Goal: Task Accomplishment & Management: Manage account settings

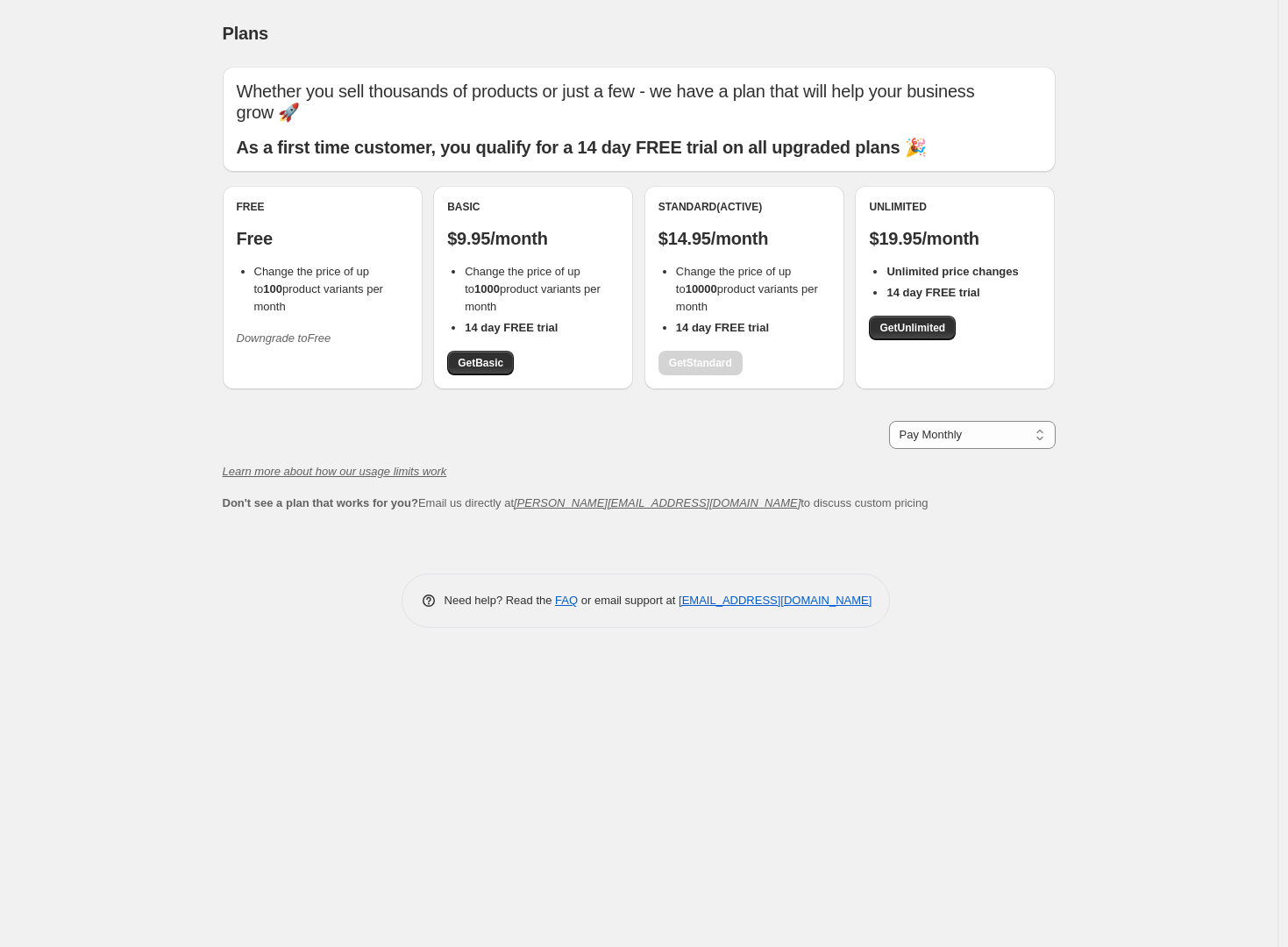
click at [286, 332] on icon "Downgrade to Free" at bounding box center [284, 338] width 95 height 13
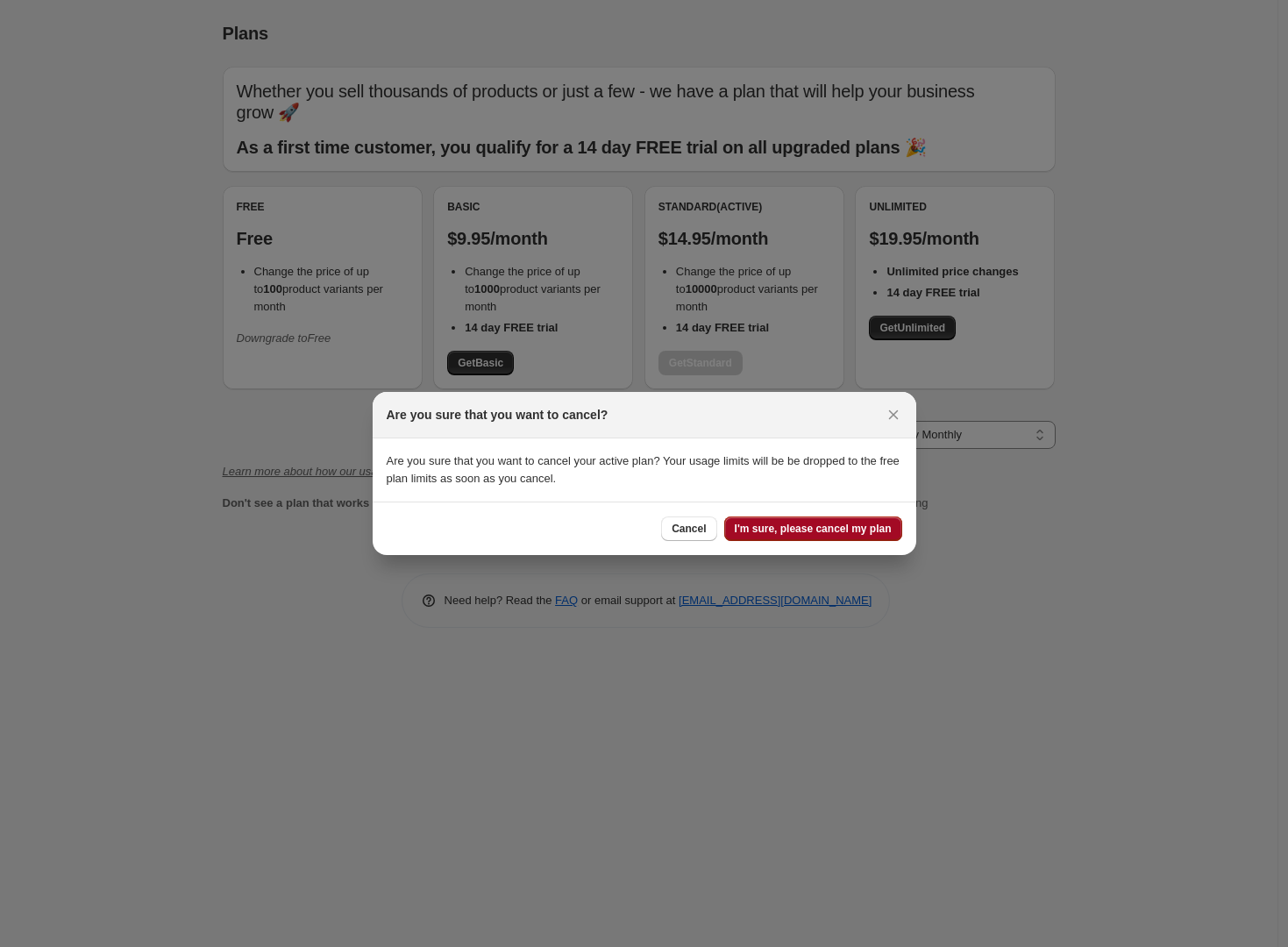
click at [792, 530] on span "I'm sure, please cancel my plan" at bounding box center [813, 528] width 157 height 14
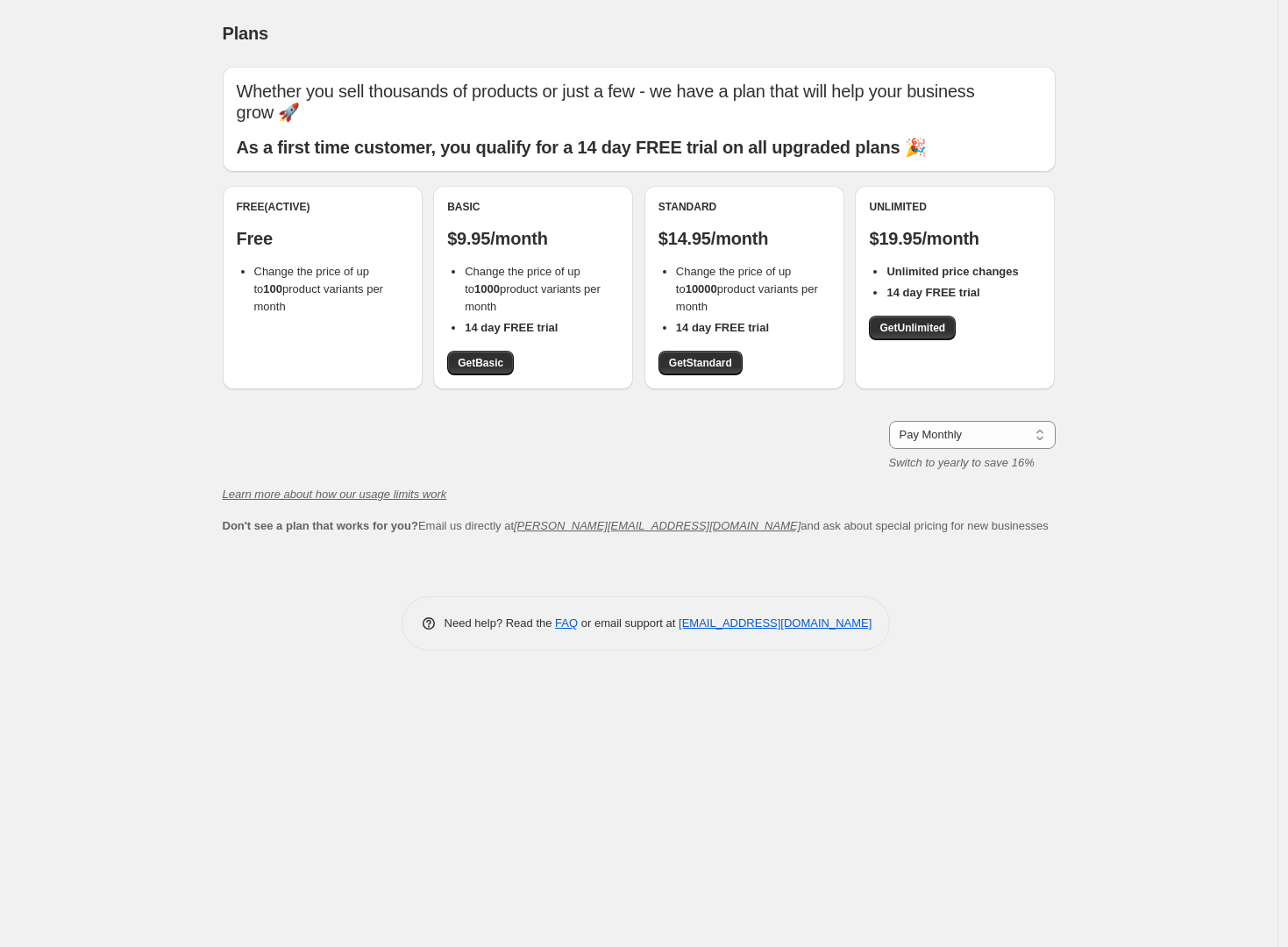
click at [312, 311] on div "Free (Active) Free Change the price of up to 100 product variants per month" at bounding box center [322, 287] width 200 height 203
click at [343, 364] on div "Free (Active) Free Change the price of up to 100 product variants per month" at bounding box center [322, 287] width 200 height 203
click at [345, 272] on span "Change the price of up to 100 product variants per month" at bounding box center [318, 289] width 129 height 48
